Goal: Task Accomplishment & Management: Manage account settings

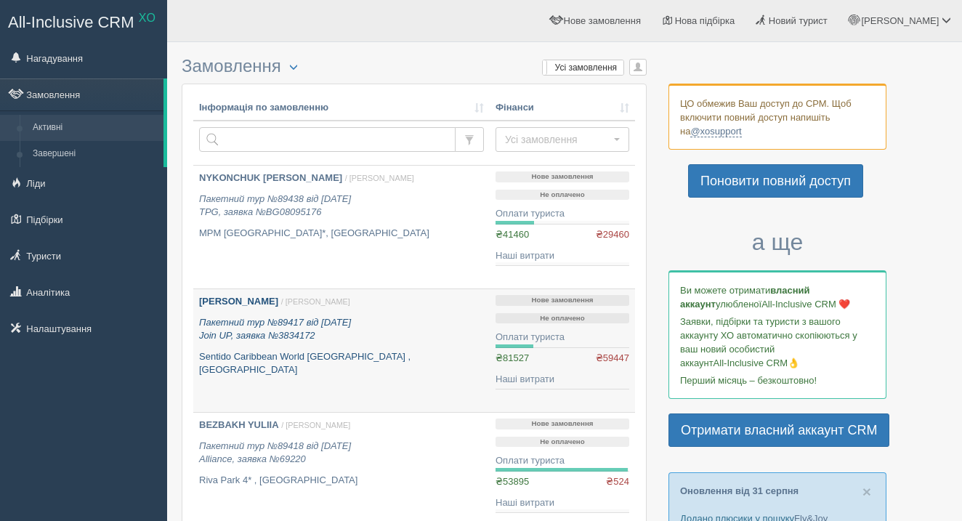
click at [290, 346] on div "[PERSON_NAME] / [PERSON_NAME] Пакетний тур №89417 від [DATE] Join UP, заявка №3…" at bounding box center [341, 336] width 285 height 82
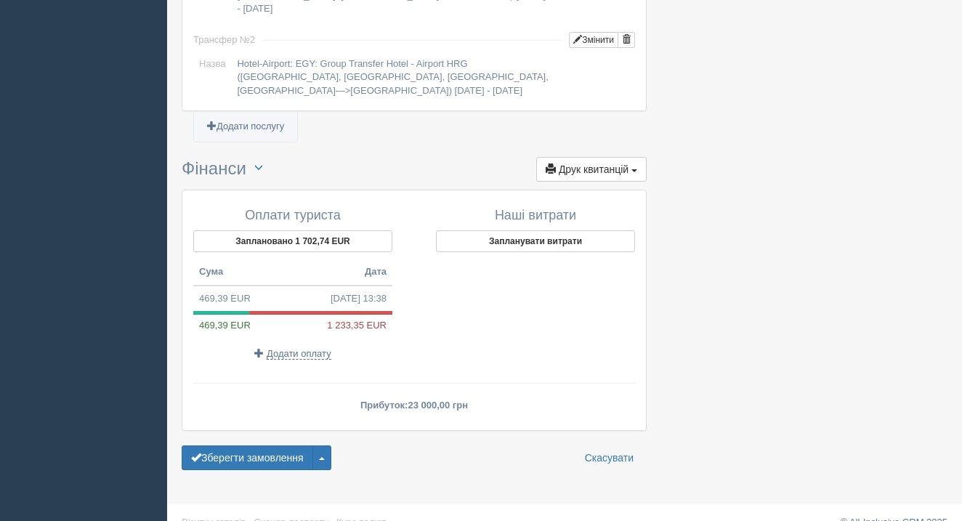
scroll to position [1448, 0]
click at [303, 349] on span "Додати оплату" at bounding box center [299, 355] width 65 height 12
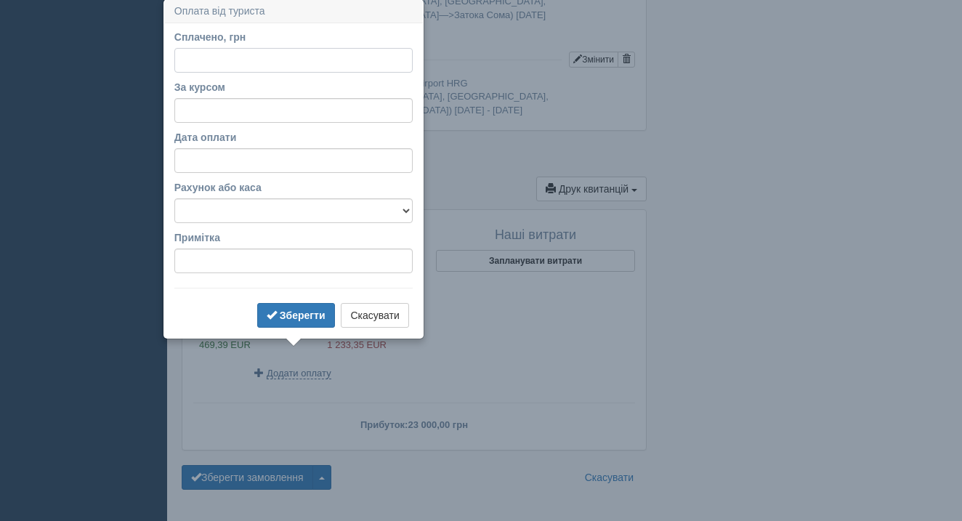
scroll to position [1427, 0]
type input "20000"
click at [292, 317] on b "Зберегти" at bounding box center [303, 317] width 46 height 12
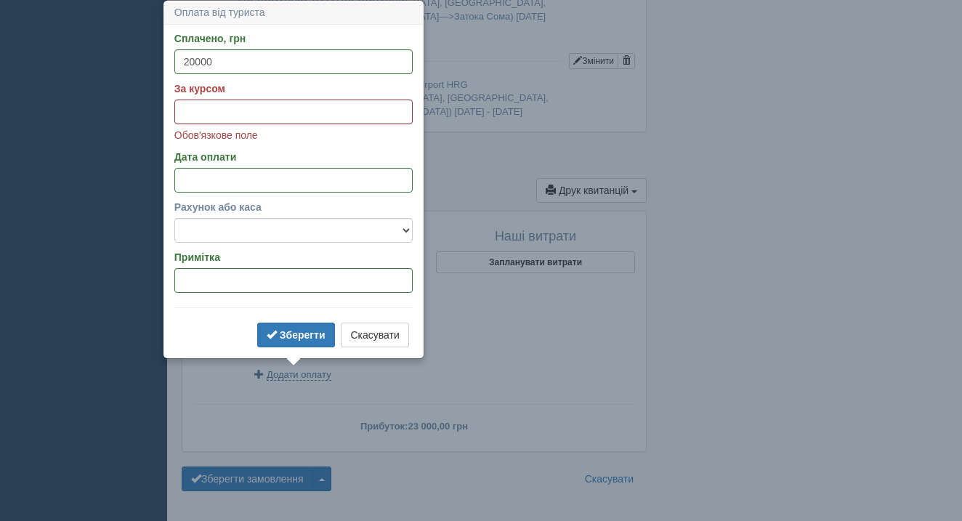
click at [371, 112] on input "За курсом" at bounding box center [293, 112] width 238 height 25
type input "49"
click at [309, 334] on b "Зберегти" at bounding box center [303, 335] width 46 height 12
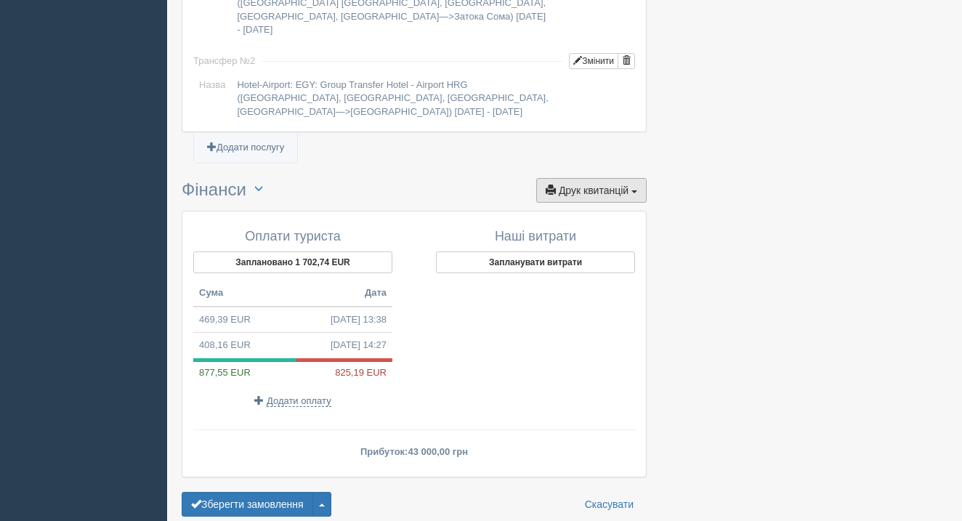
click at [571, 185] on span "Друк квитанцій" at bounding box center [594, 191] width 70 height 12
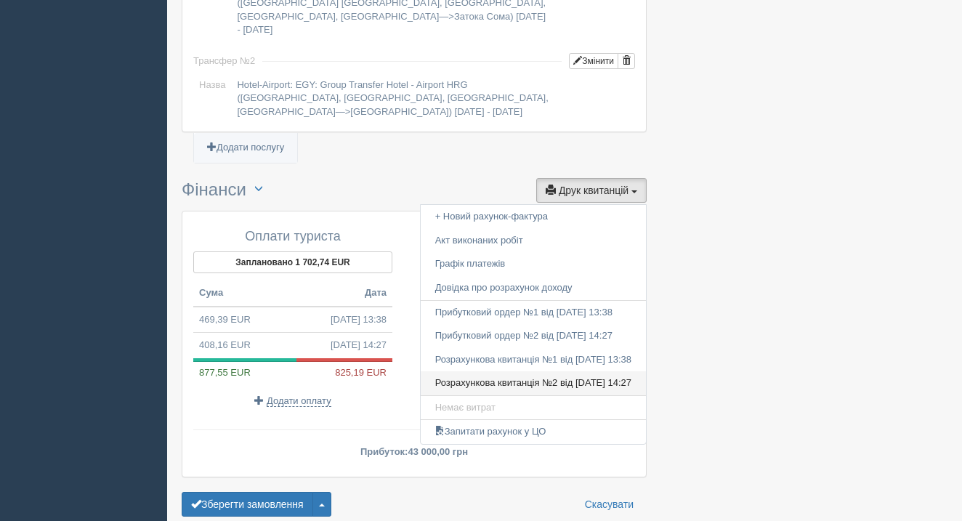
click at [555, 371] on link "Розрахункова квитанція №2 від 01.09.2025 14:27" at bounding box center [533, 383] width 225 height 24
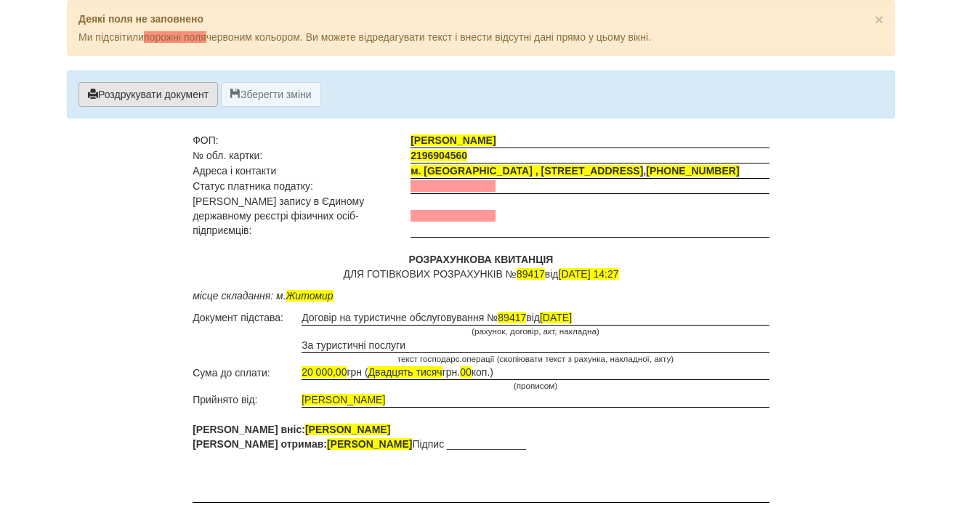
click at [193, 89] on button "Роздрукувати документ" at bounding box center [148, 94] width 140 height 25
